Goal: Navigation & Orientation: Find specific page/section

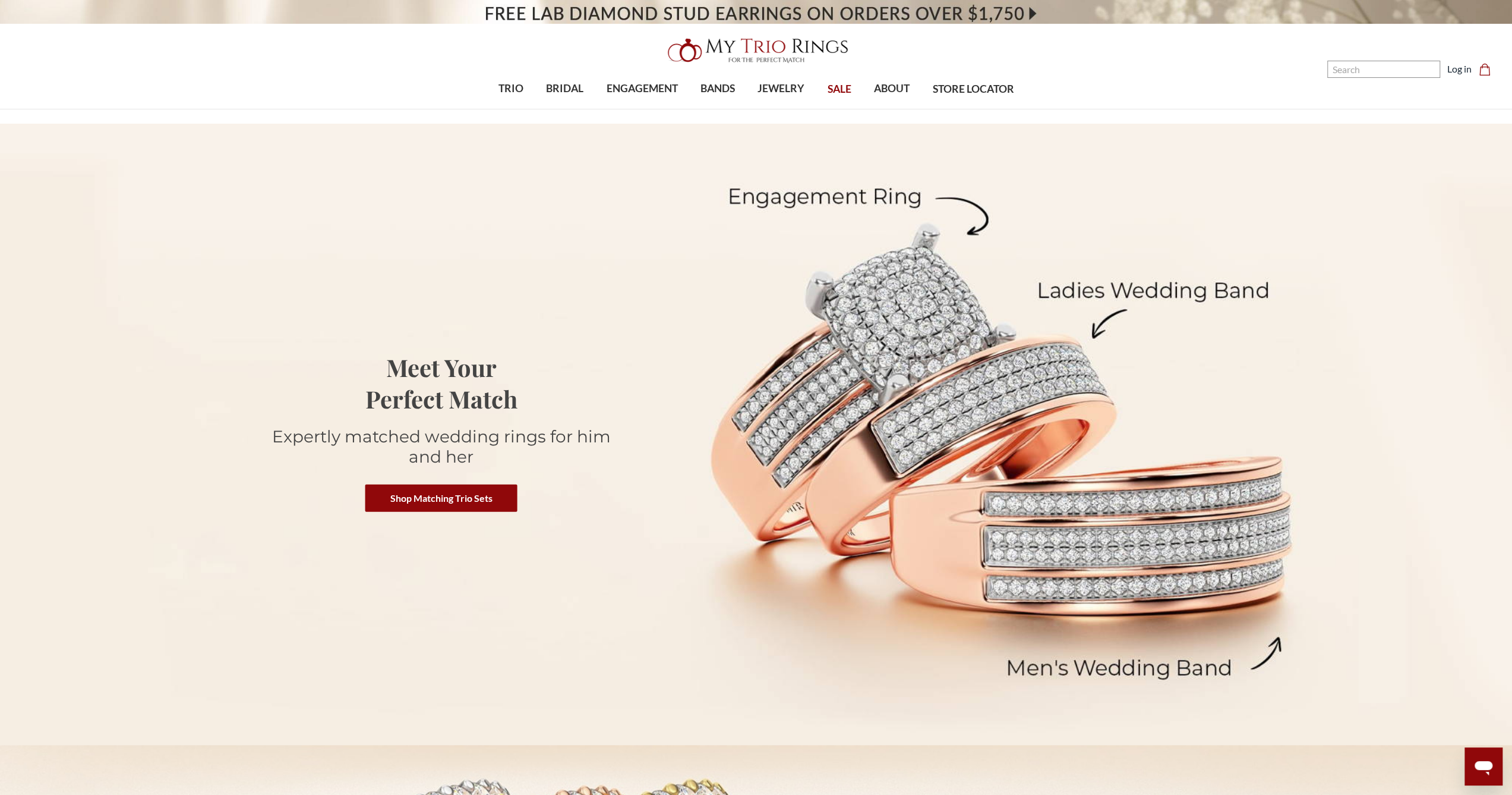
click at [1484, 68] on icon "Cart Cart" at bounding box center [1484, 69] width 12 height 12
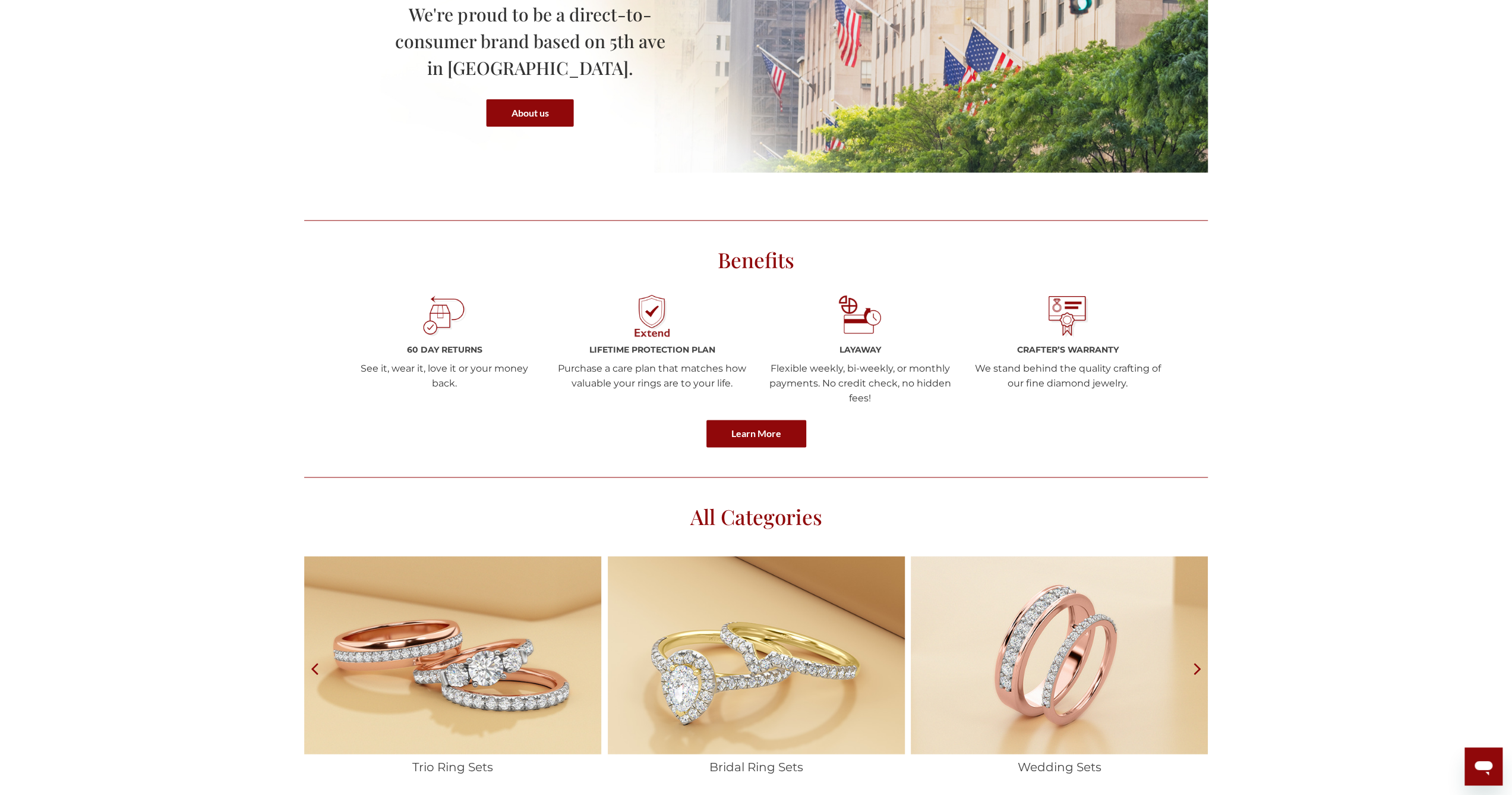
scroll to position [487, 1503]
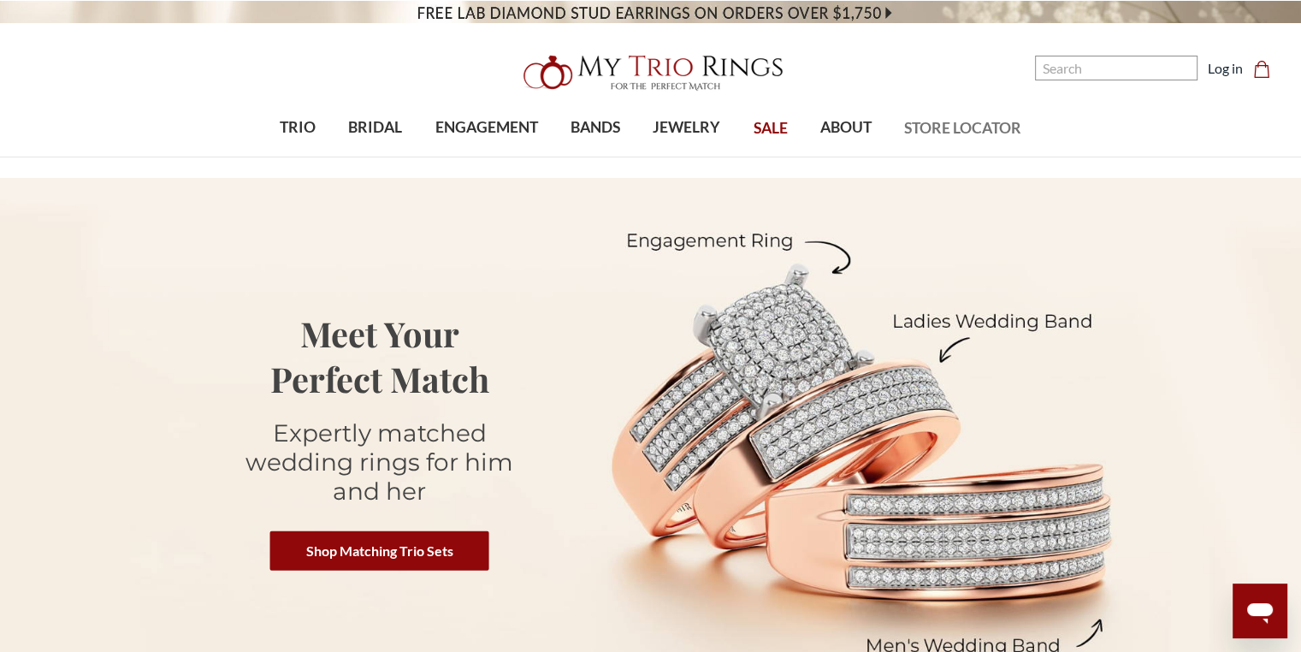
drag, startPoint x: 947, startPoint y: 124, endPoint x: 792, endPoint y: 117, distance: 155.0
click at [947, 124] on span "STORE LOCATOR" at bounding box center [962, 128] width 117 height 22
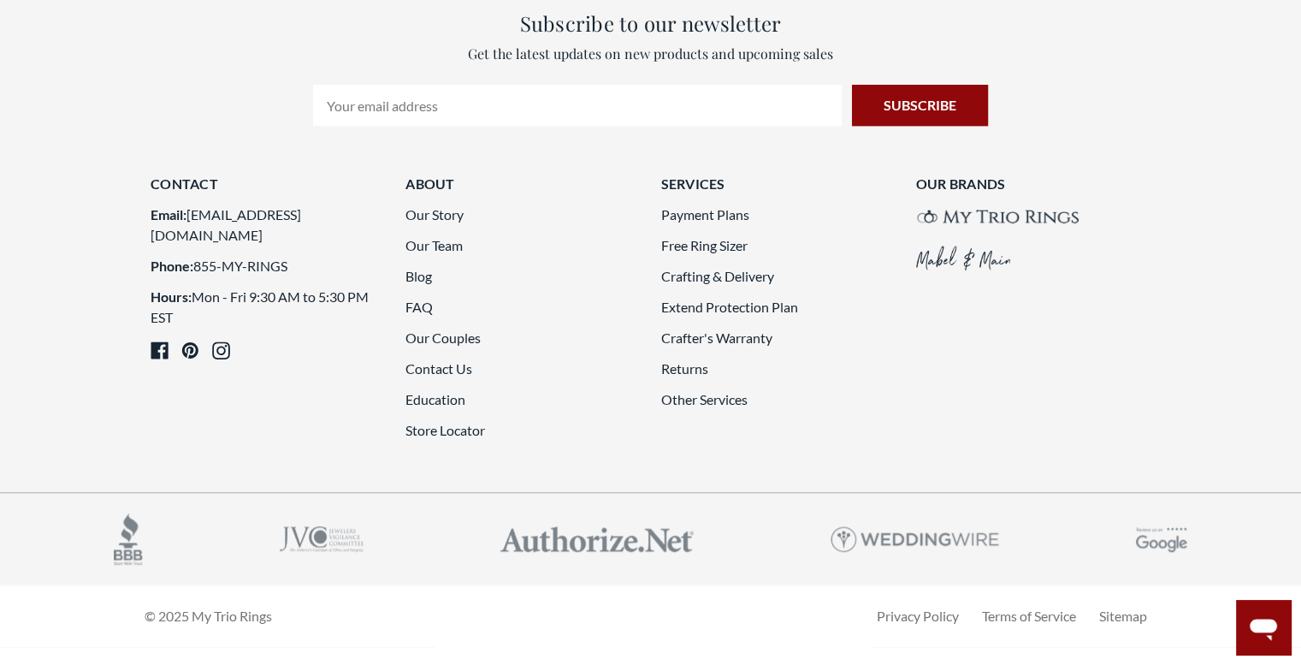
scroll to position [1305, 0]
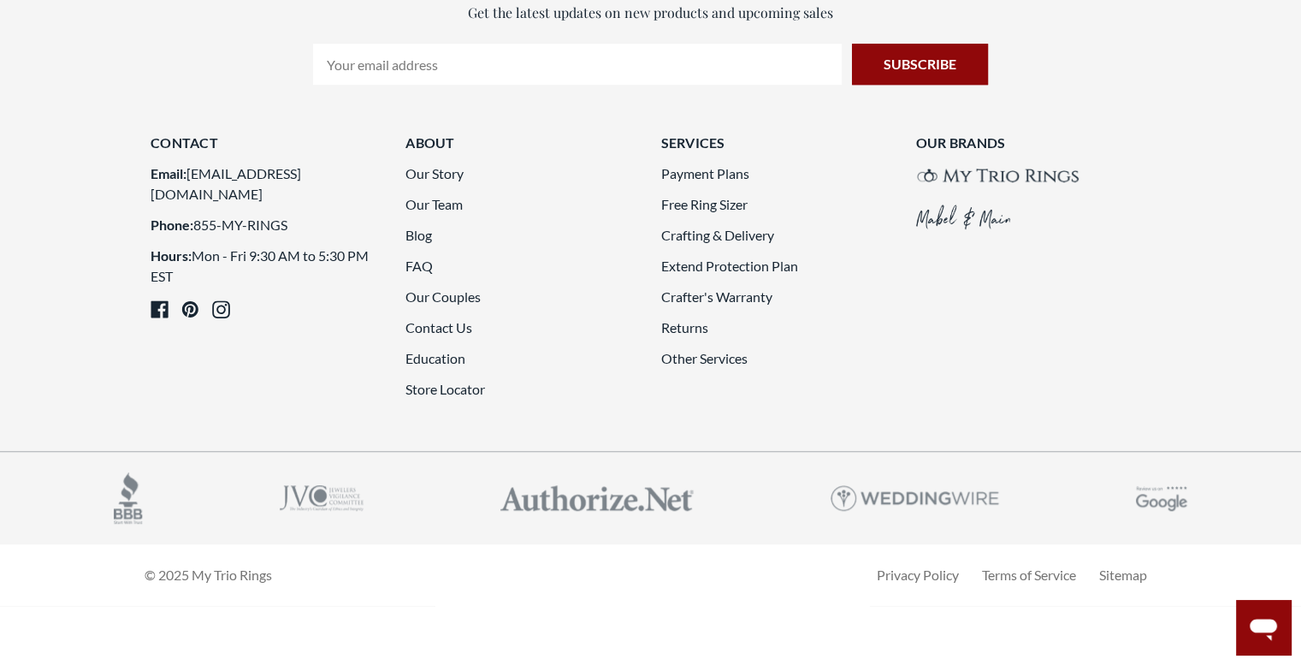
drag, startPoint x: 435, startPoint y: 322, endPoint x: 436, endPoint y: 252, distance: 69.3
click at [435, 322] on link "Contact Us" at bounding box center [439, 327] width 67 height 16
